Goal: Communication & Community: Answer question/provide support

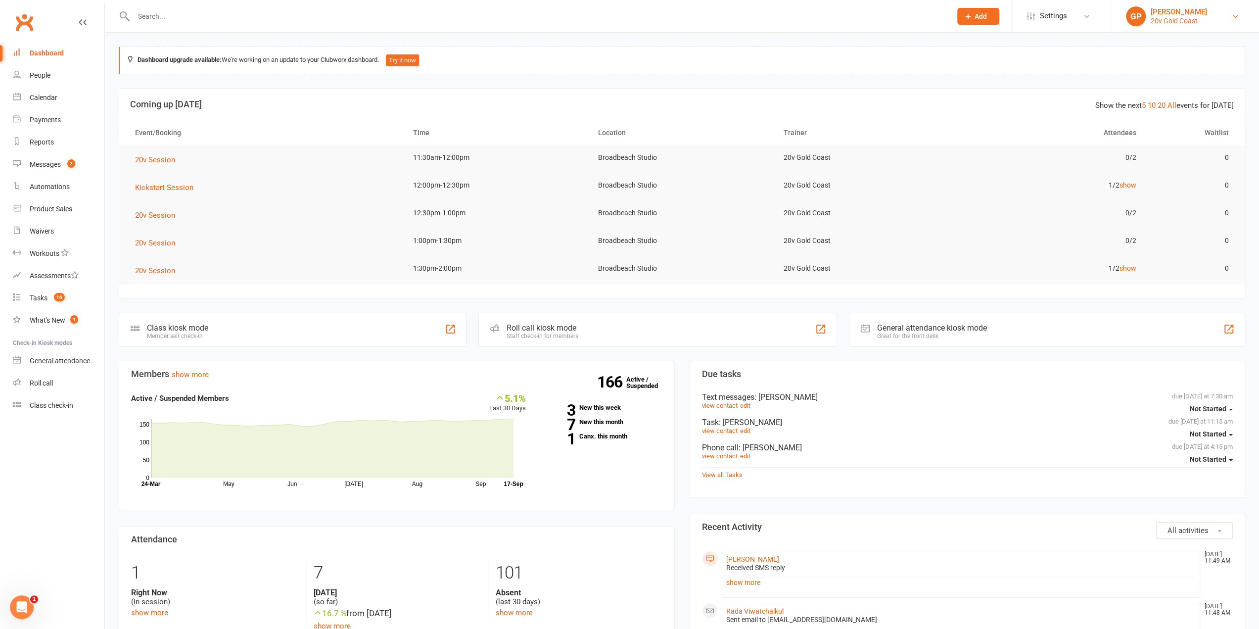
click at [1217, 20] on link "GP Graham Pearson 20v Gold Coast" at bounding box center [1185, 16] width 118 height 20
click at [1202, 107] on link "Switch to: 20v Toorak" at bounding box center [1185, 113] width 148 height 23
click at [1231, 26] on li "[PERSON_NAME] 20v Toorak Signed in as: 20v Toorak Switch to: 20v Gold Coast Swi…" at bounding box center [1185, 16] width 148 height 32
click at [1233, 18] on icon at bounding box center [1235, 16] width 8 height 8
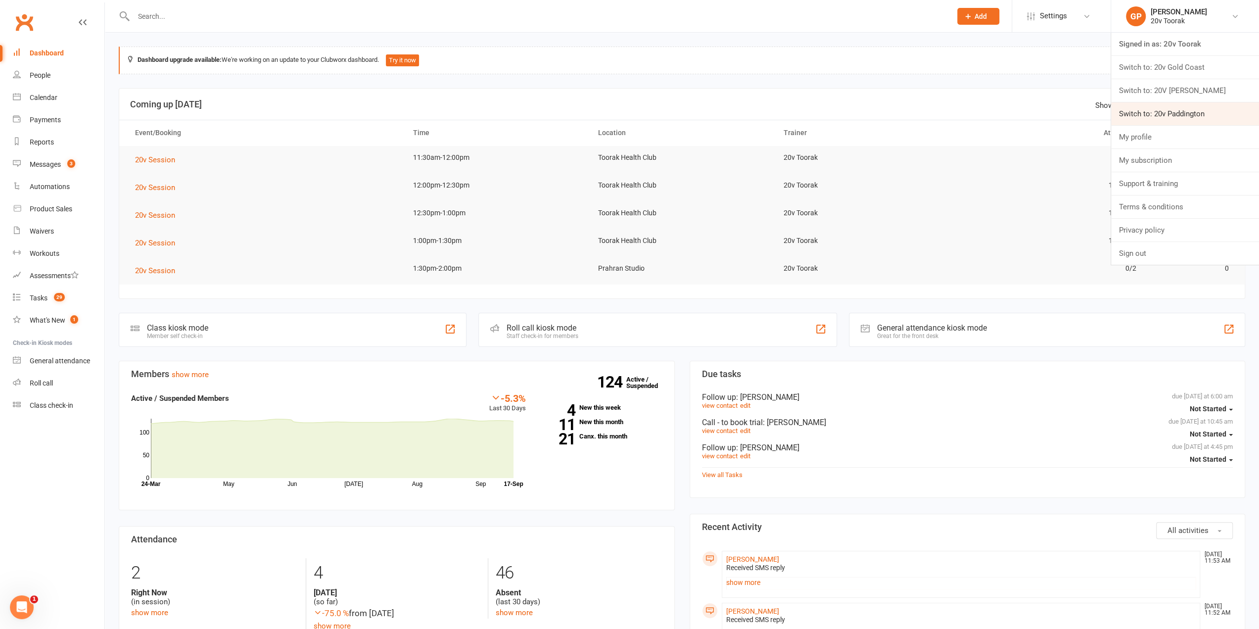
click at [1194, 106] on link "Switch to: 20v Paddington" at bounding box center [1185, 113] width 148 height 23
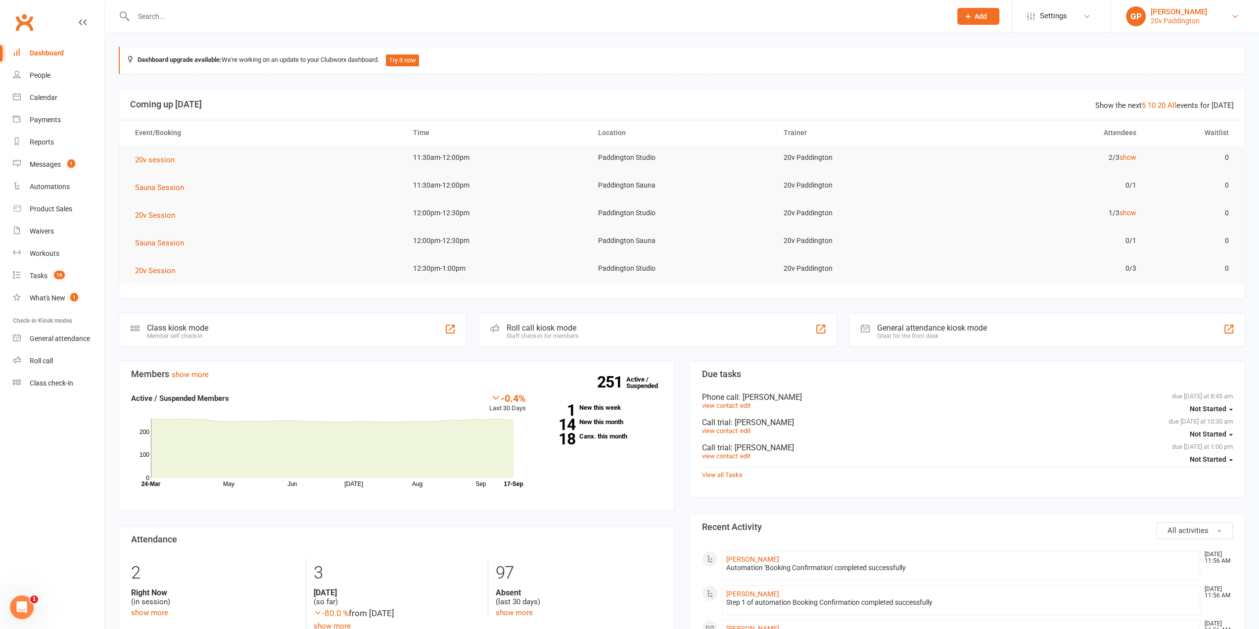
click at [1191, 19] on div "20v Paddington" at bounding box center [1179, 20] width 56 height 9
click at [1180, 63] on link "Switch to: 20v Gold Coast" at bounding box center [1185, 67] width 148 height 23
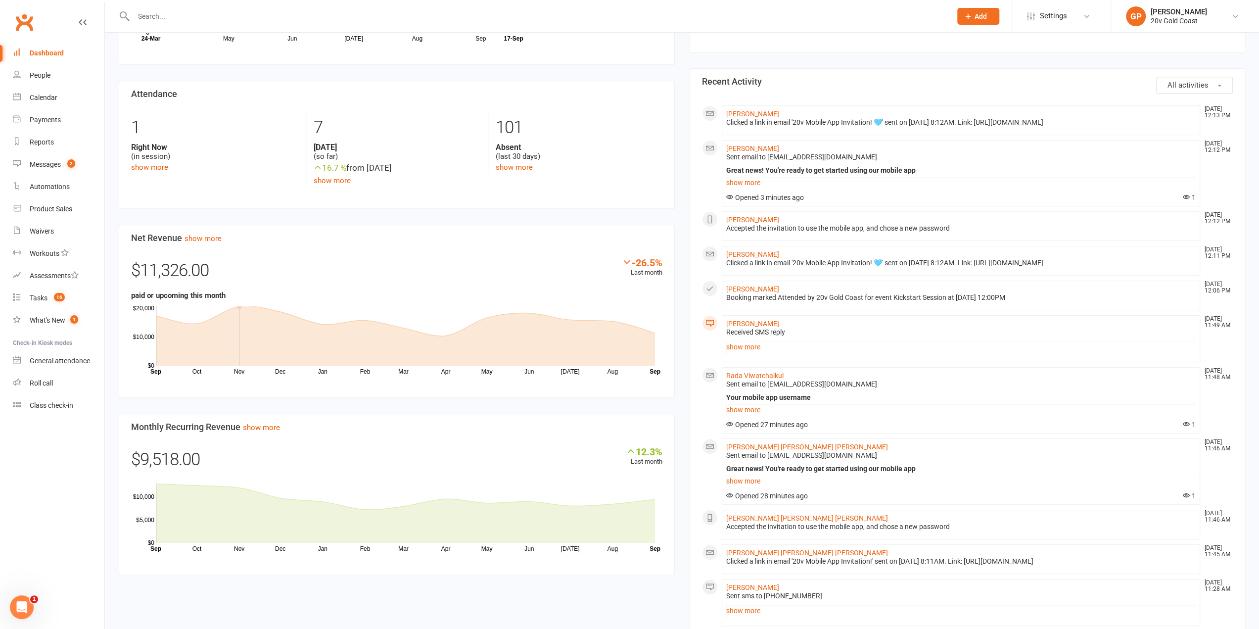
scroll to position [396, 0]
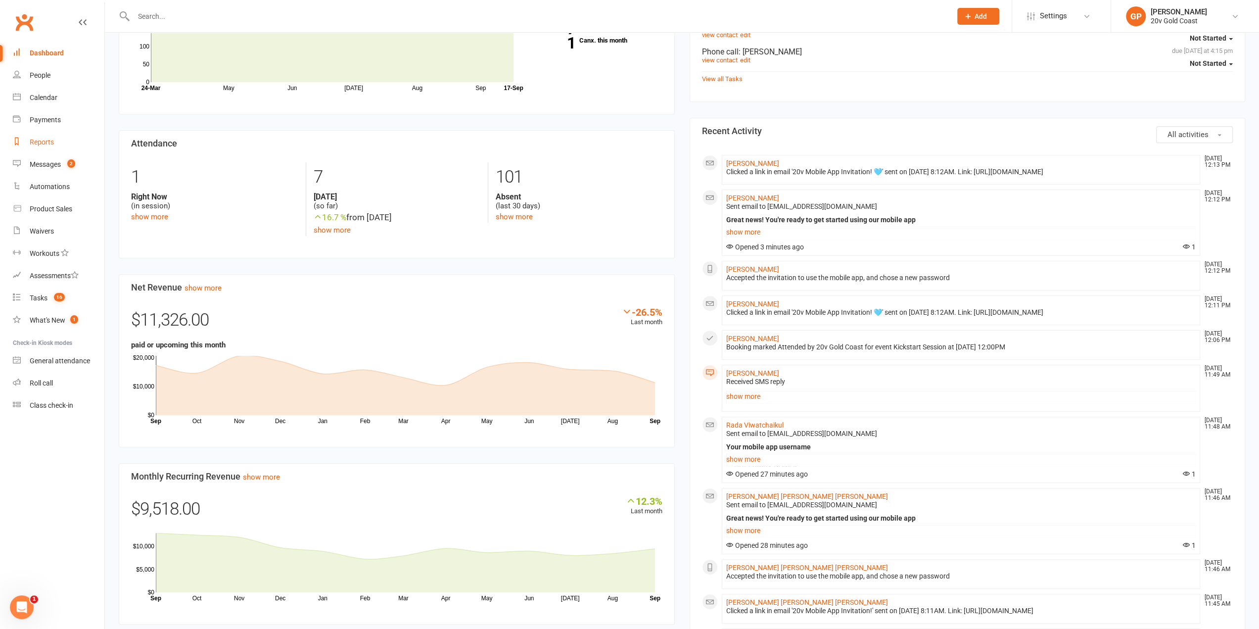
click at [45, 141] on div "Reports" at bounding box center [42, 142] width 24 height 8
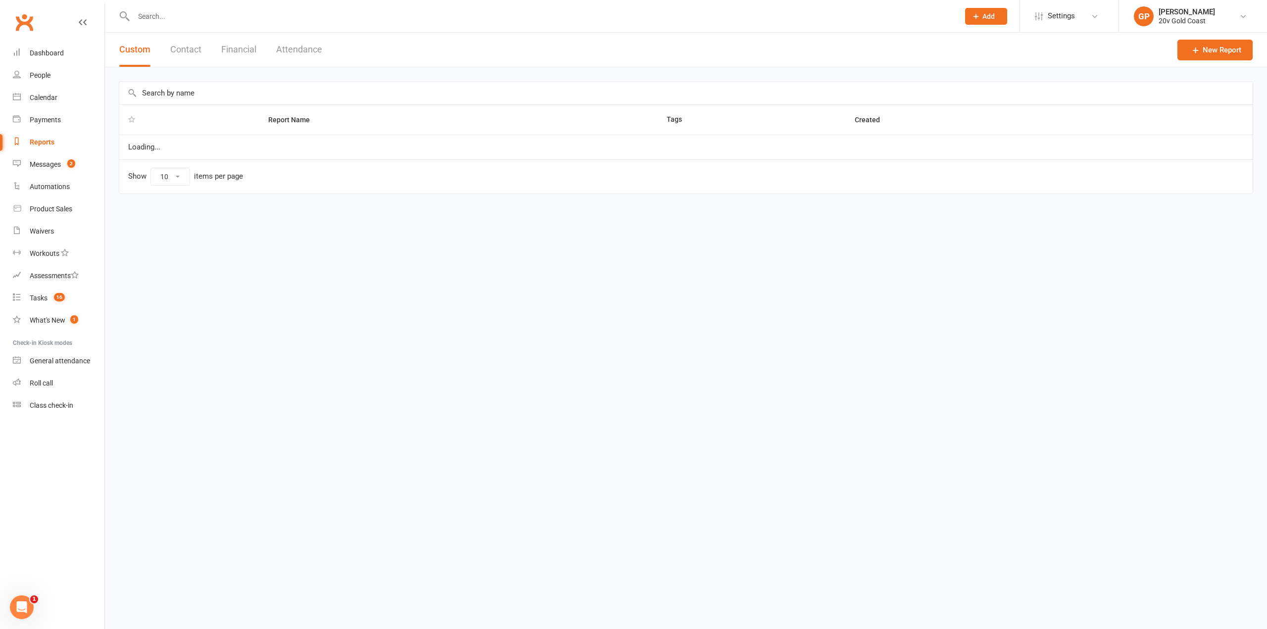
select select "100"
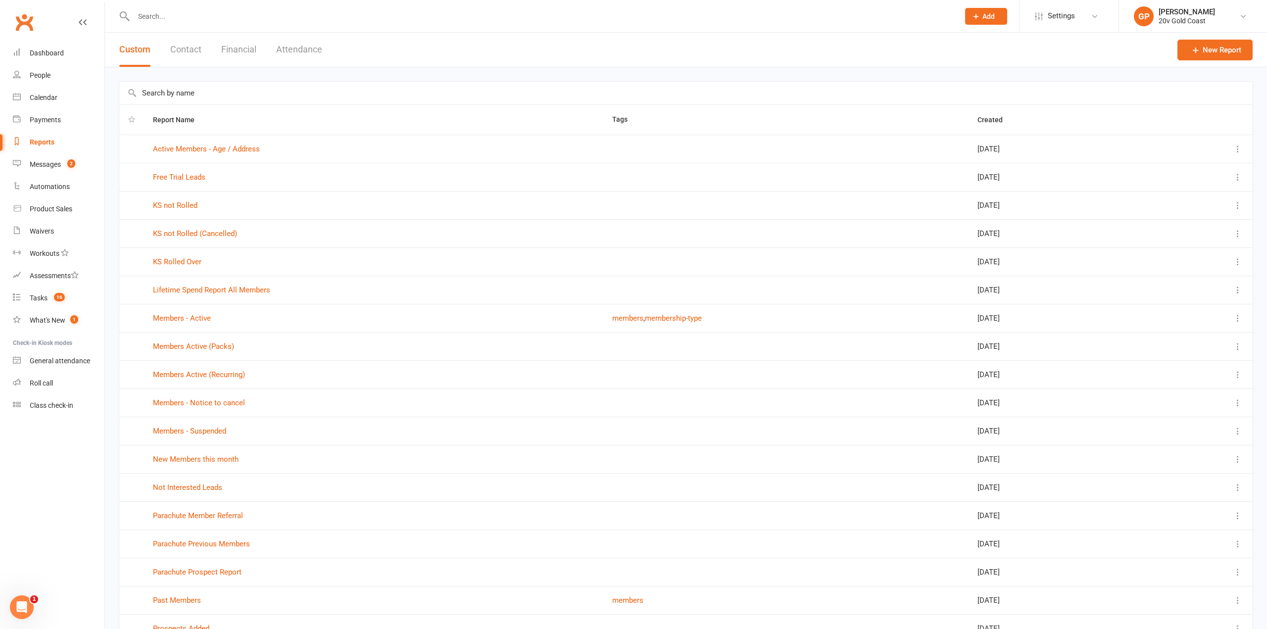
click at [233, 47] on button "Financial" at bounding box center [238, 50] width 35 height 34
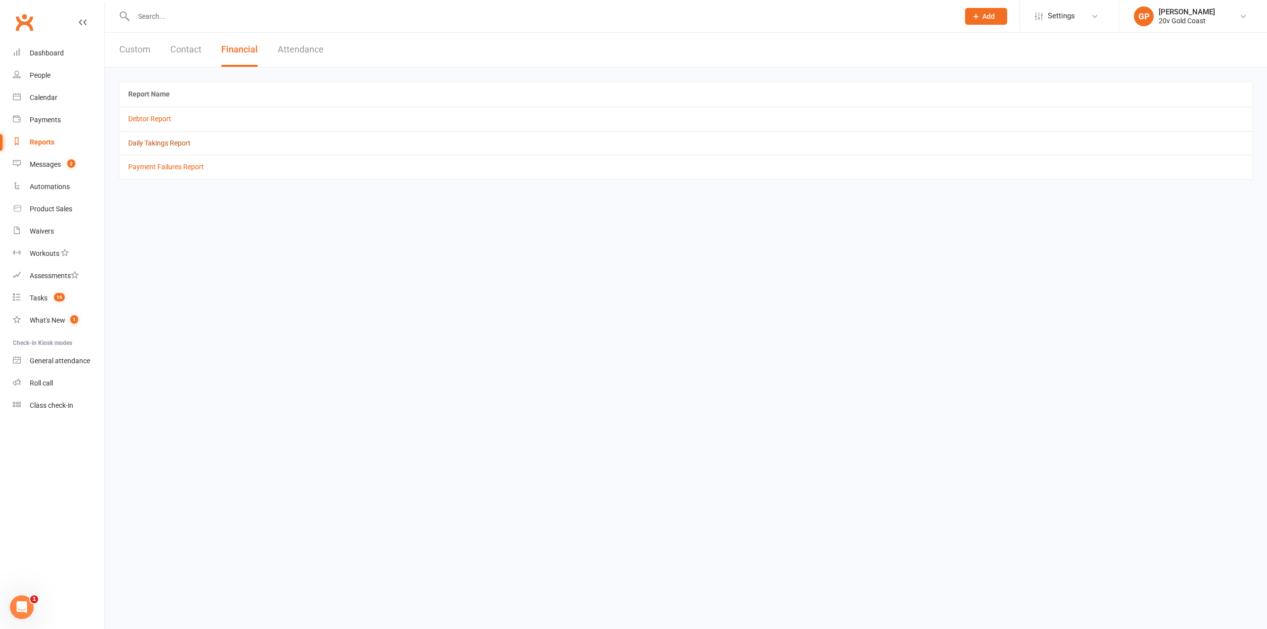
click at [148, 140] on link "Daily Takings Report" at bounding box center [159, 143] width 62 height 8
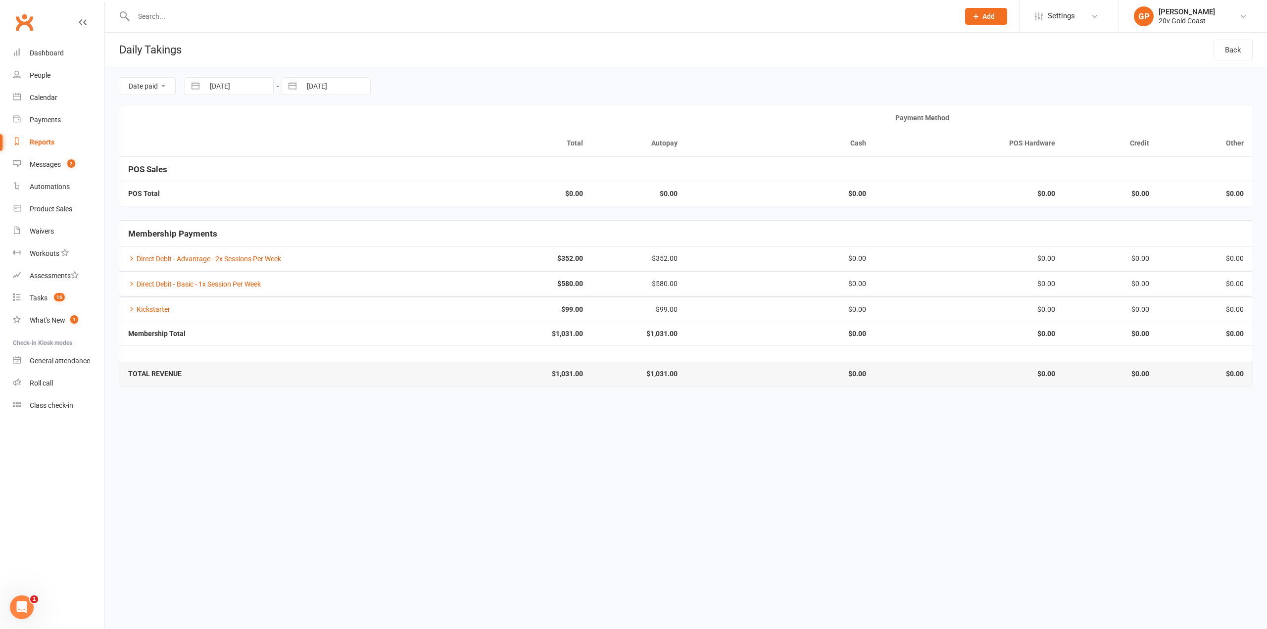
click at [192, 87] on button "button" at bounding box center [196, 86] width 18 height 17
select select "7"
select select "2025"
select select "8"
select select "2025"
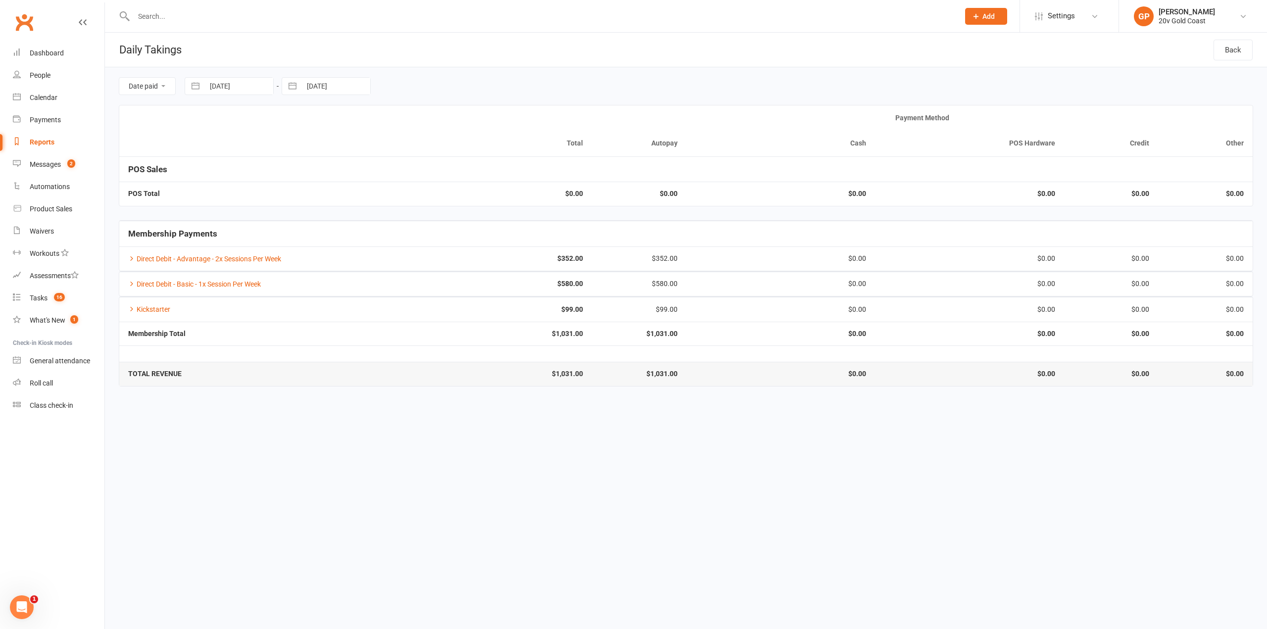
select select "9"
select select "2025"
click at [225, 159] on td "1" at bounding box center [224, 162] width 19 height 19
type input "01 Sep 2025"
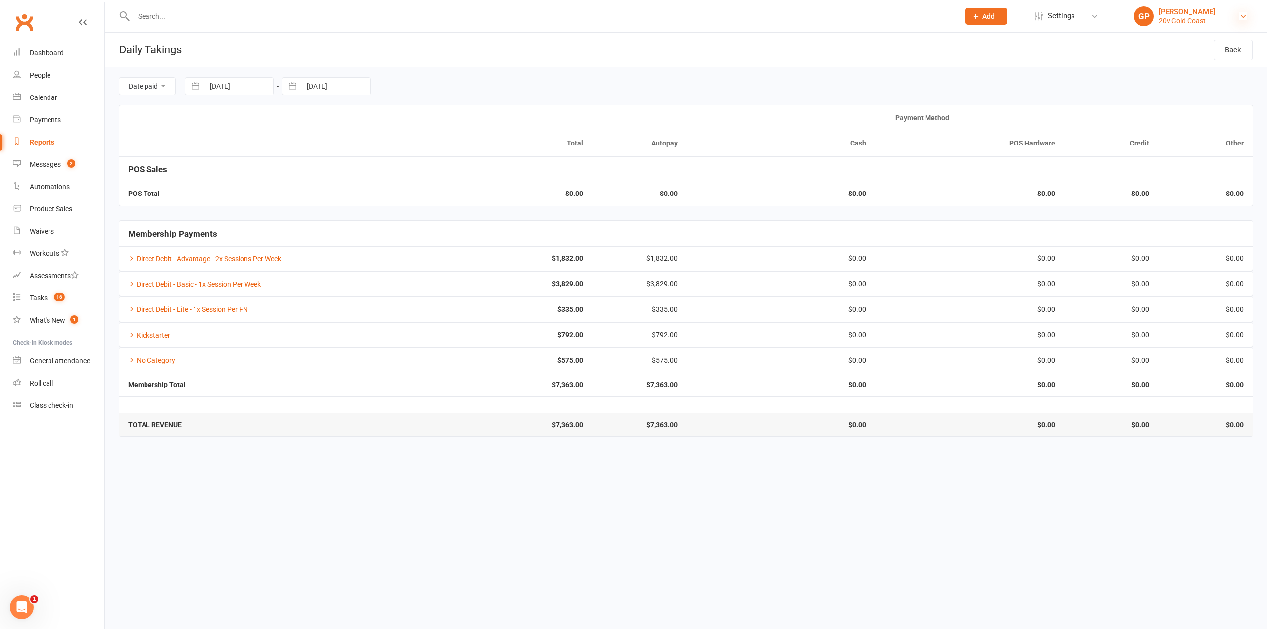
click at [1244, 17] on icon at bounding box center [1243, 16] width 8 height 8
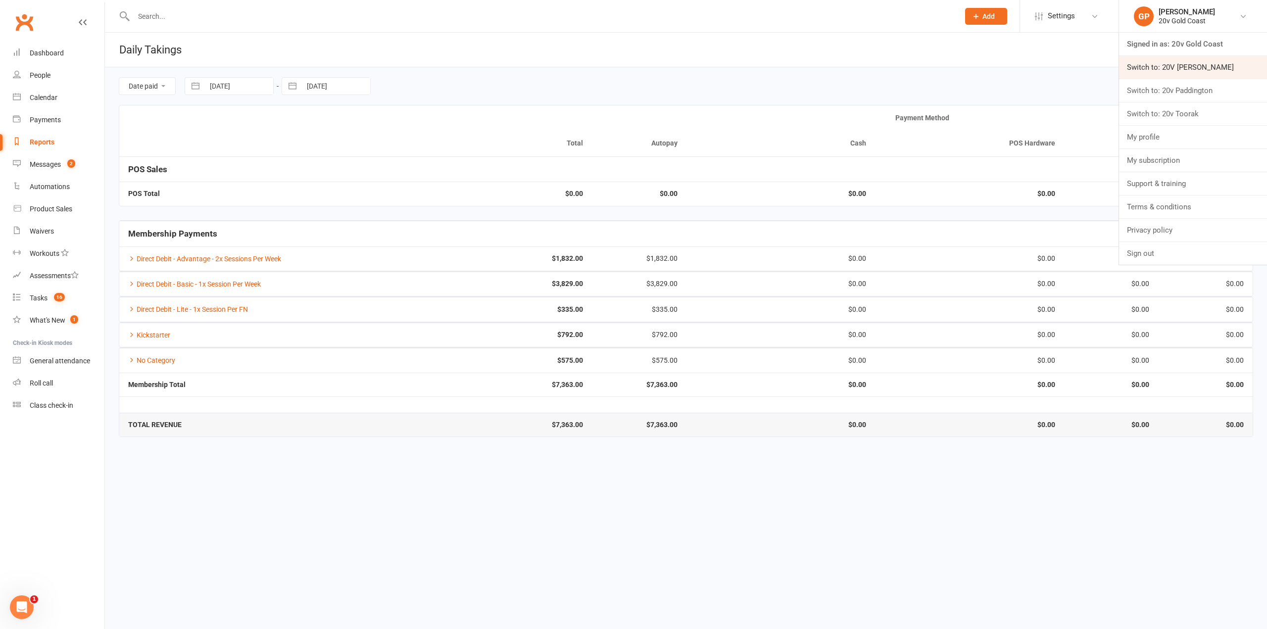
click at [1219, 62] on link "Switch to: 20V [PERSON_NAME]" at bounding box center [1193, 67] width 148 height 23
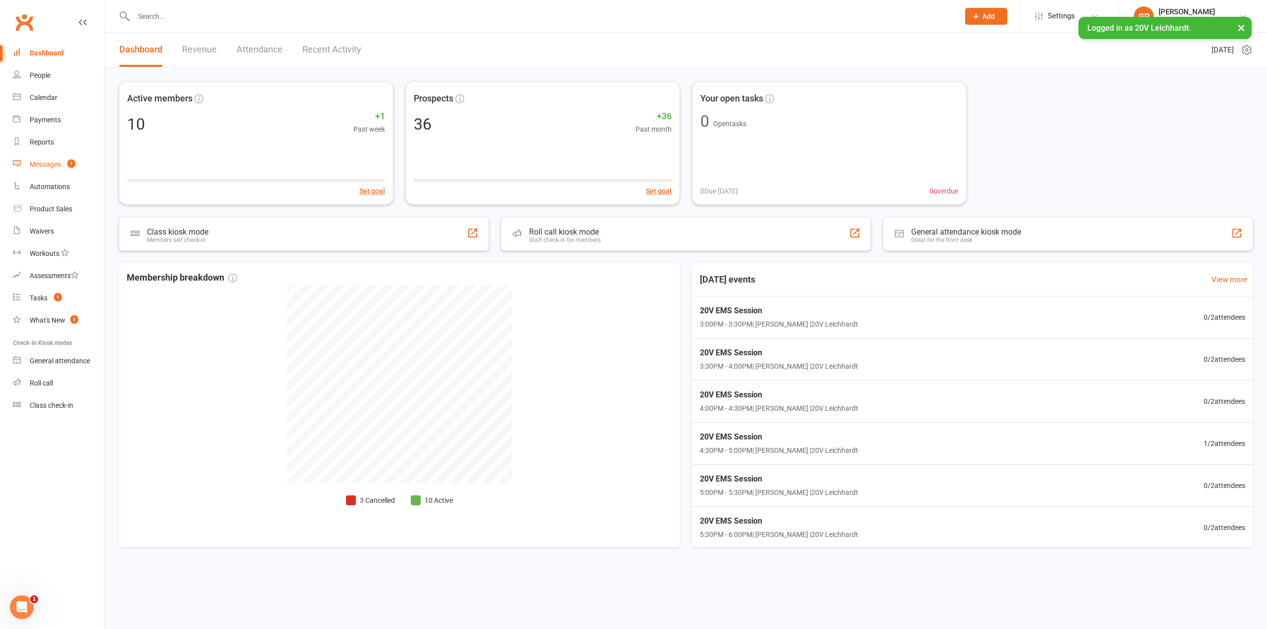
click at [61, 163] on div "Messages" at bounding box center [45, 164] width 31 height 8
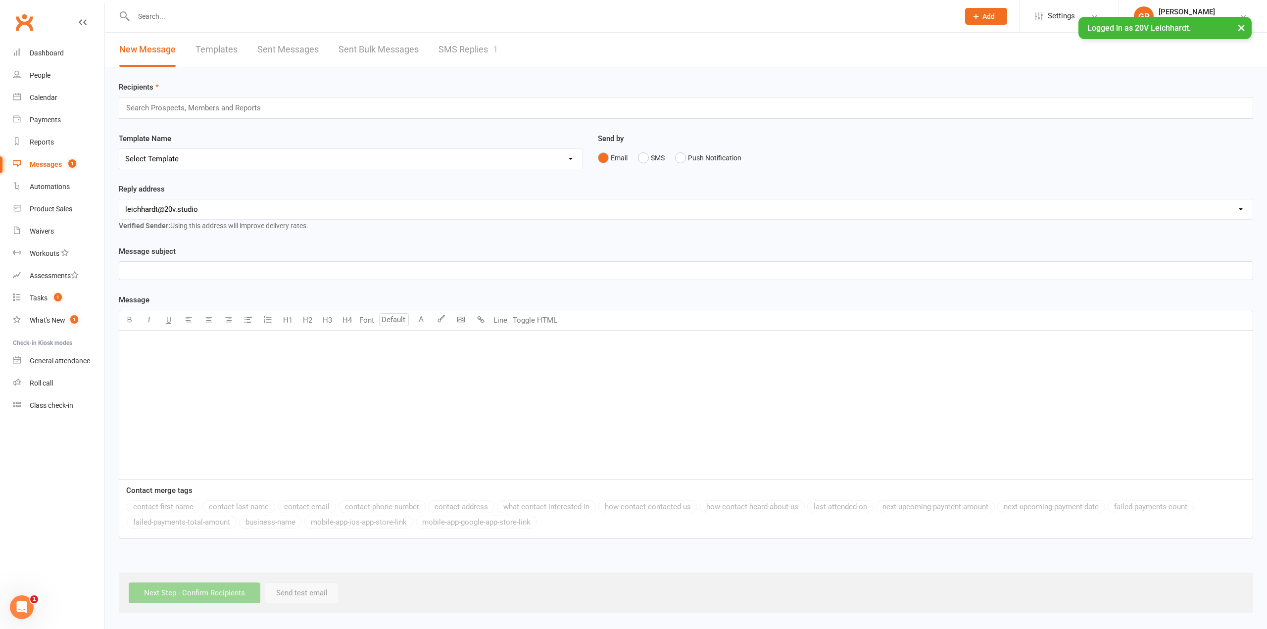
click at [476, 47] on link "SMS Replies 1" at bounding box center [467, 50] width 59 height 34
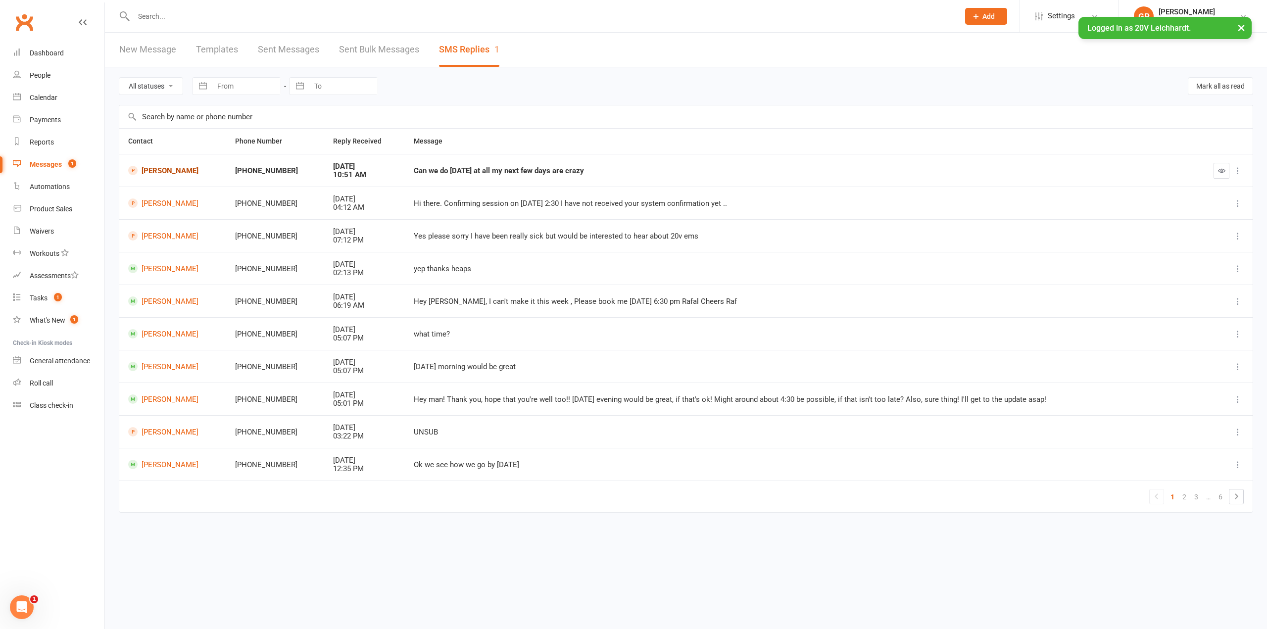
click at [186, 169] on link "Odette Robinson" at bounding box center [172, 170] width 89 height 9
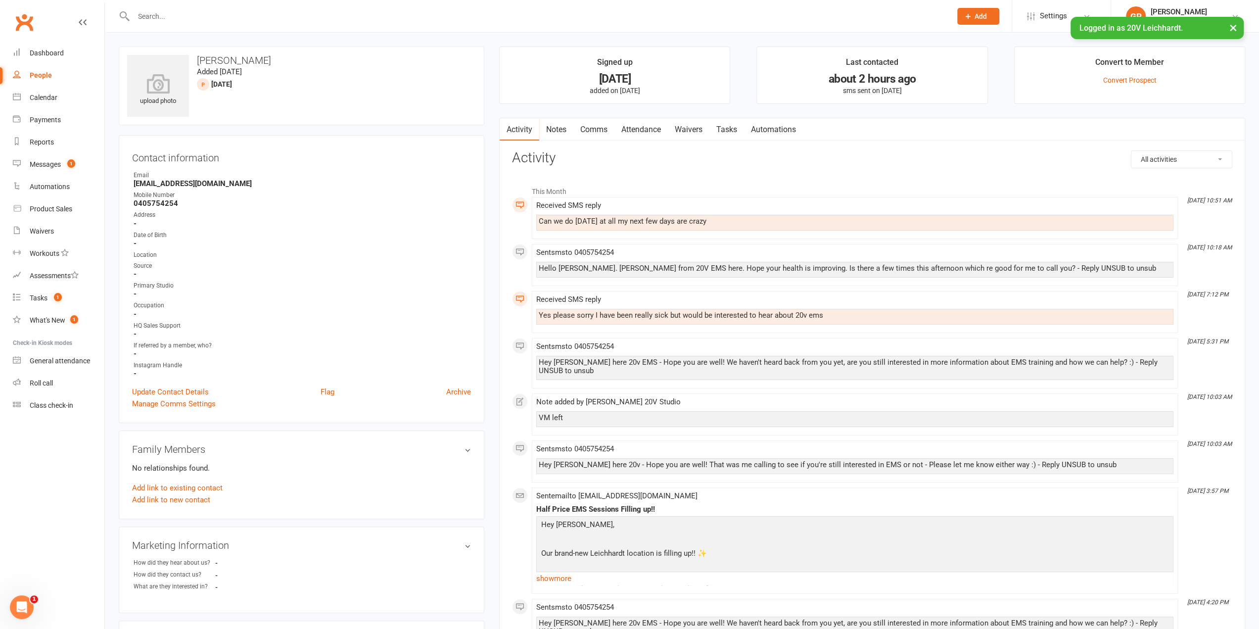
click at [599, 129] on link "Comms" at bounding box center [593, 129] width 41 height 23
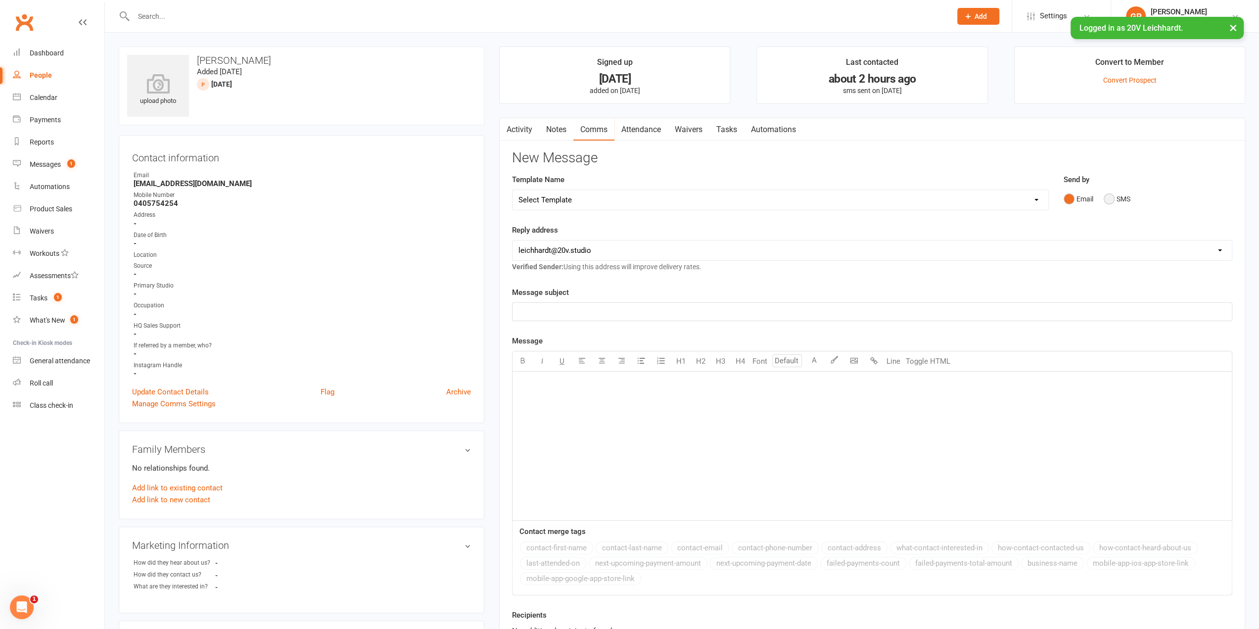
click at [1113, 200] on button "SMS" at bounding box center [1117, 198] width 27 height 19
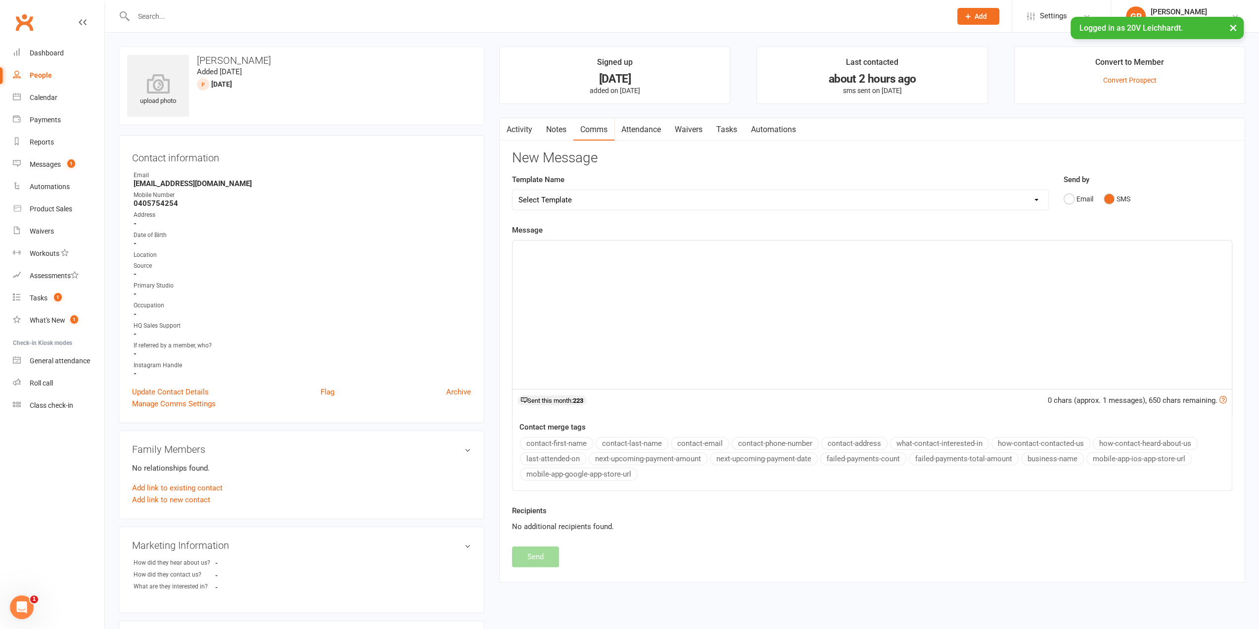
click at [541, 240] on div "﻿" at bounding box center [872, 314] width 719 height 148
click at [543, 244] on p "Sure Od" at bounding box center [873, 249] width 708 height 12
click at [700, 250] on span "Sure Odette, just let me know a convenient time for you. Joel from 20V." at bounding box center [658, 249] width 278 height 9
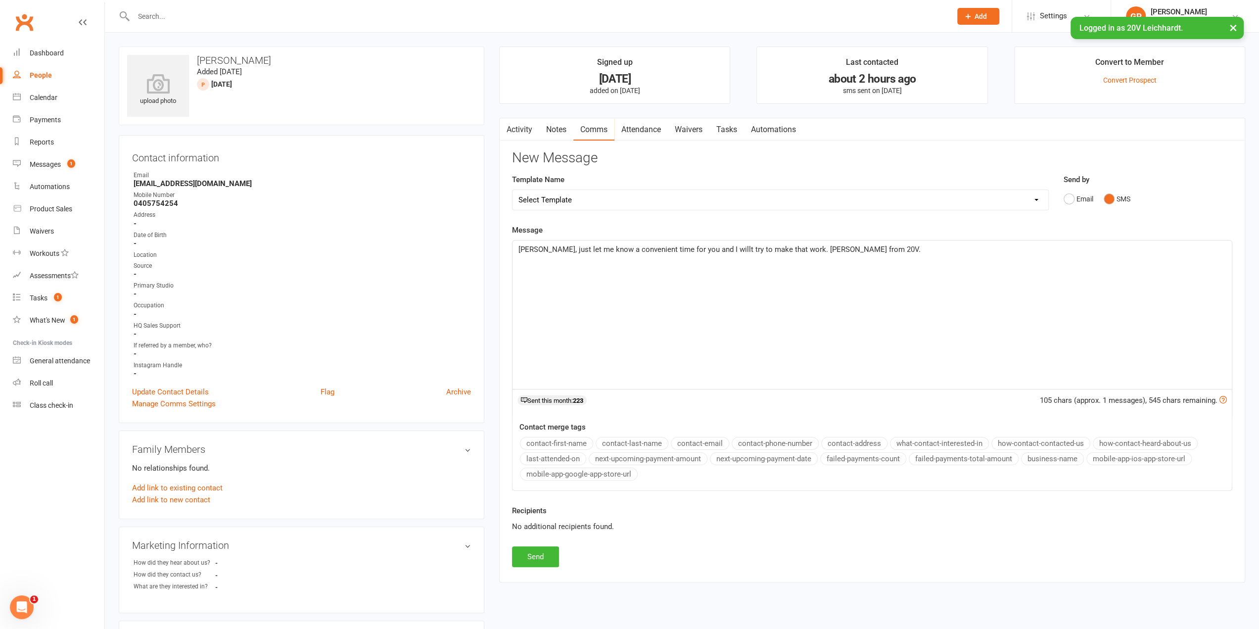
click at [704, 246] on span "Sure Odette, just let me know a convenient time for you and I willt try to make…" at bounding box center [720, 249] width 402 height 9
click at [701, 248] on span "Sure Odette, just let me know a convenient time for you and I willt try to make…" at bounding box center [720, 249] width 402 height 9
click at [762, 250] on span "Sure Odette, just let me know a convenient time for you on Friday and I willt t…" at bounding box center [723, 249] width 408 height 9
click at [838, 249] on span "Sure Odette, just let me know a convenient time for you on Friday and I will tr…" at bounding box center [722, 249] width 406 height 9
click at [527, 553] on button "Send" at bounding box center [535, 556] width 47 height 21
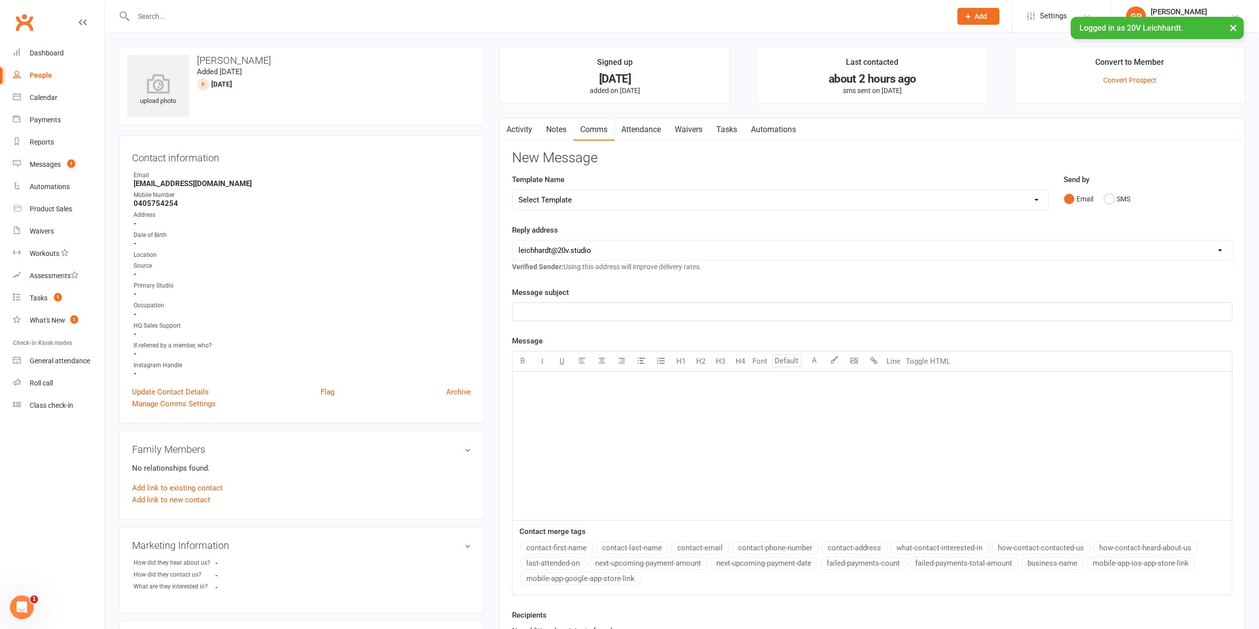
click at [46, 75] on div "People" at bounding box center [41, 75] width 22 height 8
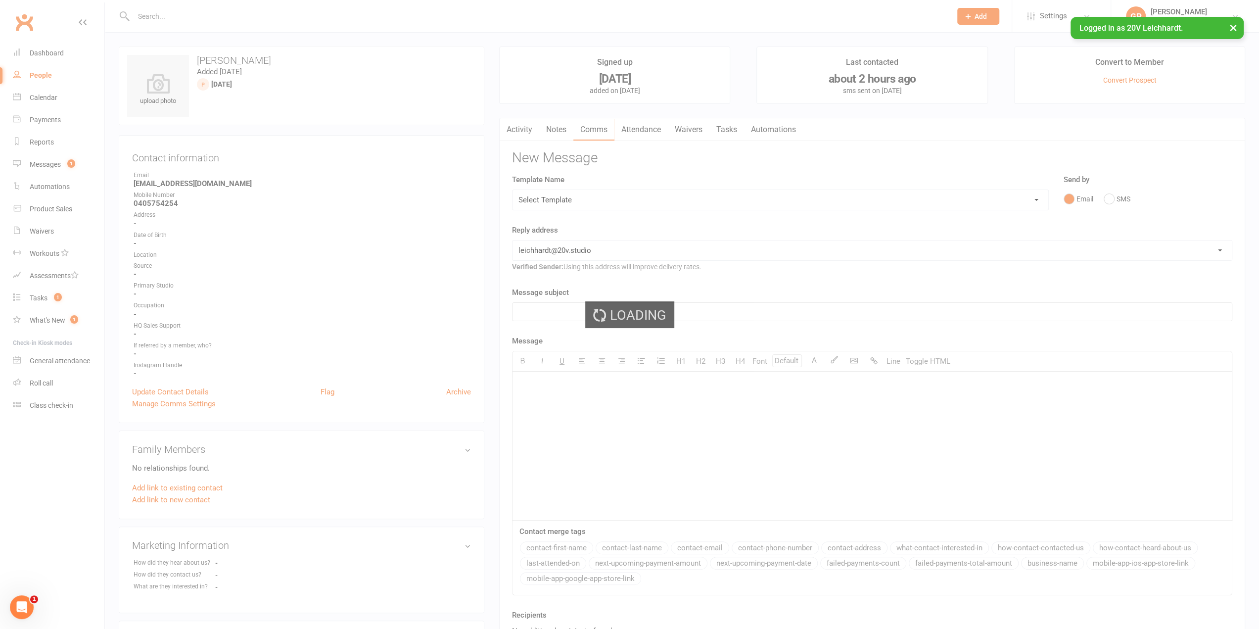
select select "25"
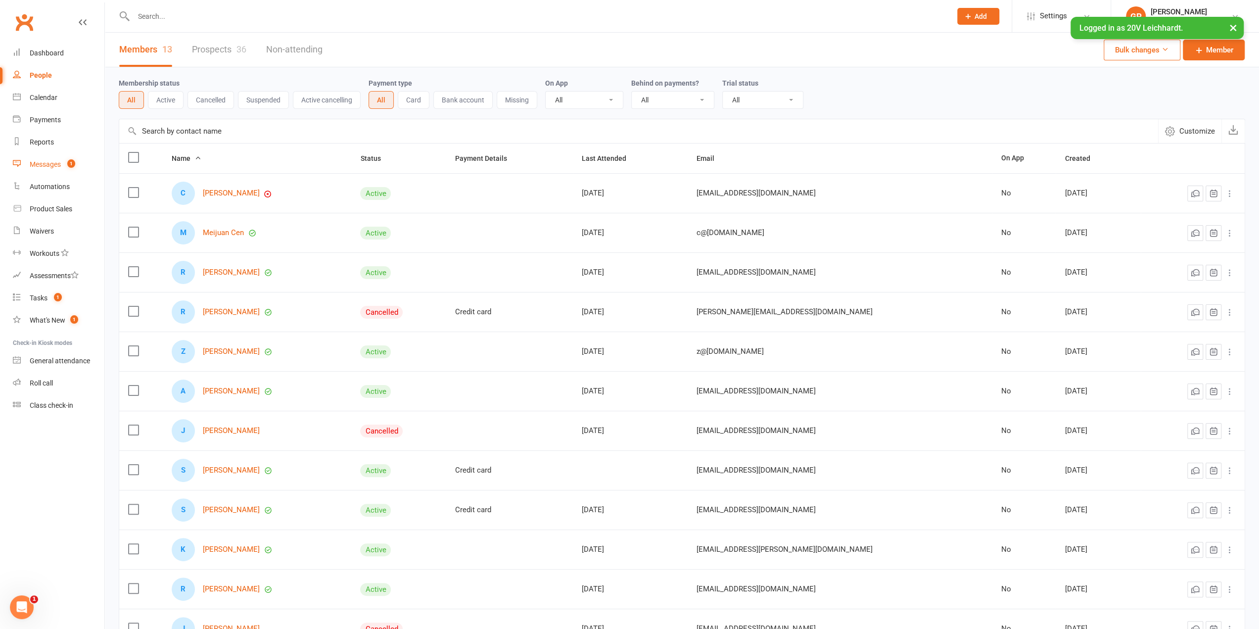
click at [40, 163] on div "Messages" at bounding box center [45, 164] width 31 height 8
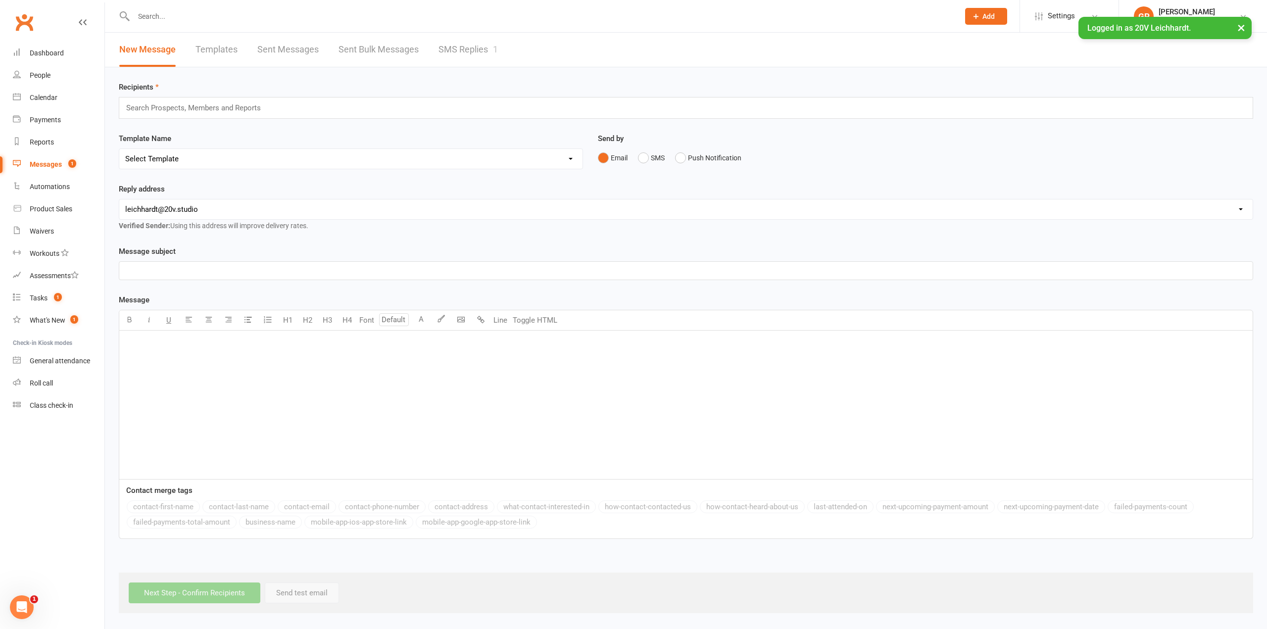
click at [488, 49] on link "SMS Replies 1" at bounding box center [467, 50] width 59 height 34
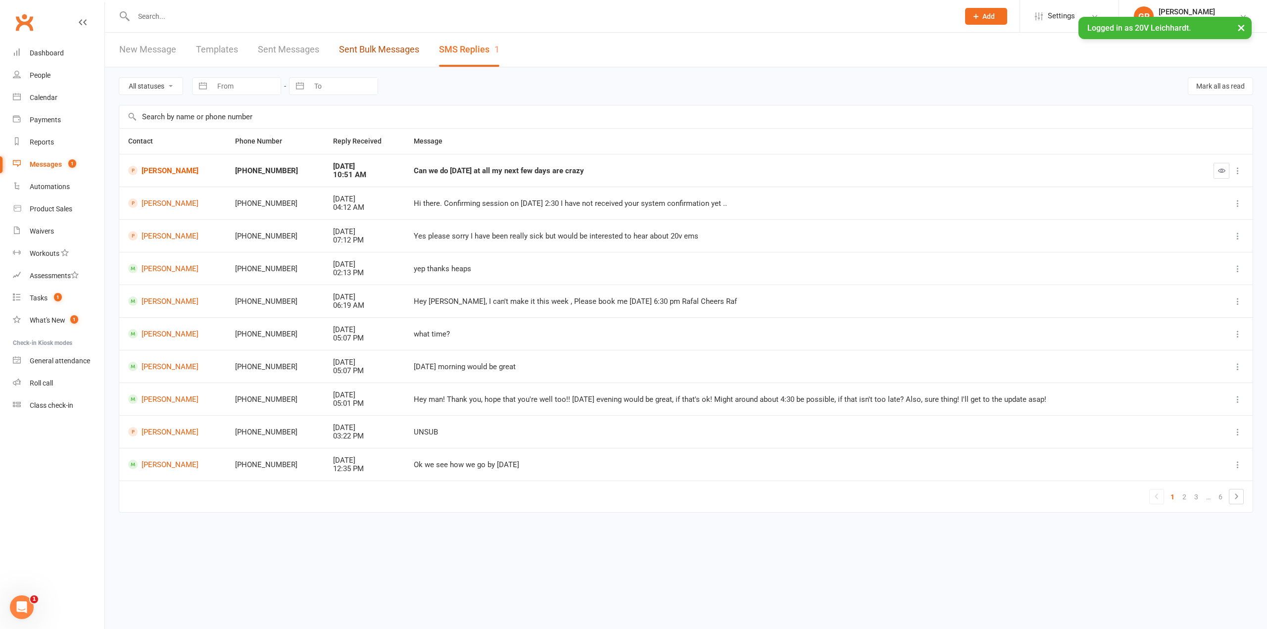
click at [384, 56] on link "Sent Bulk Messages" at bounding box center [379, 50] width 80 height 34
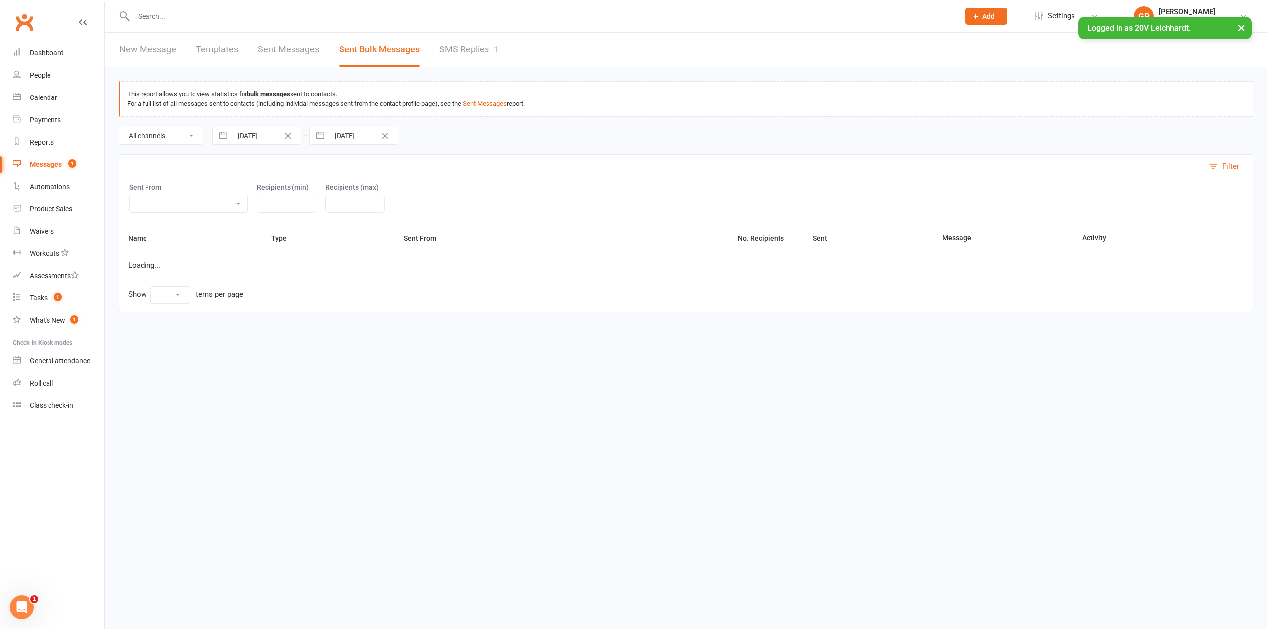
select select "10"
